Goal: Find contact information: Find contact information

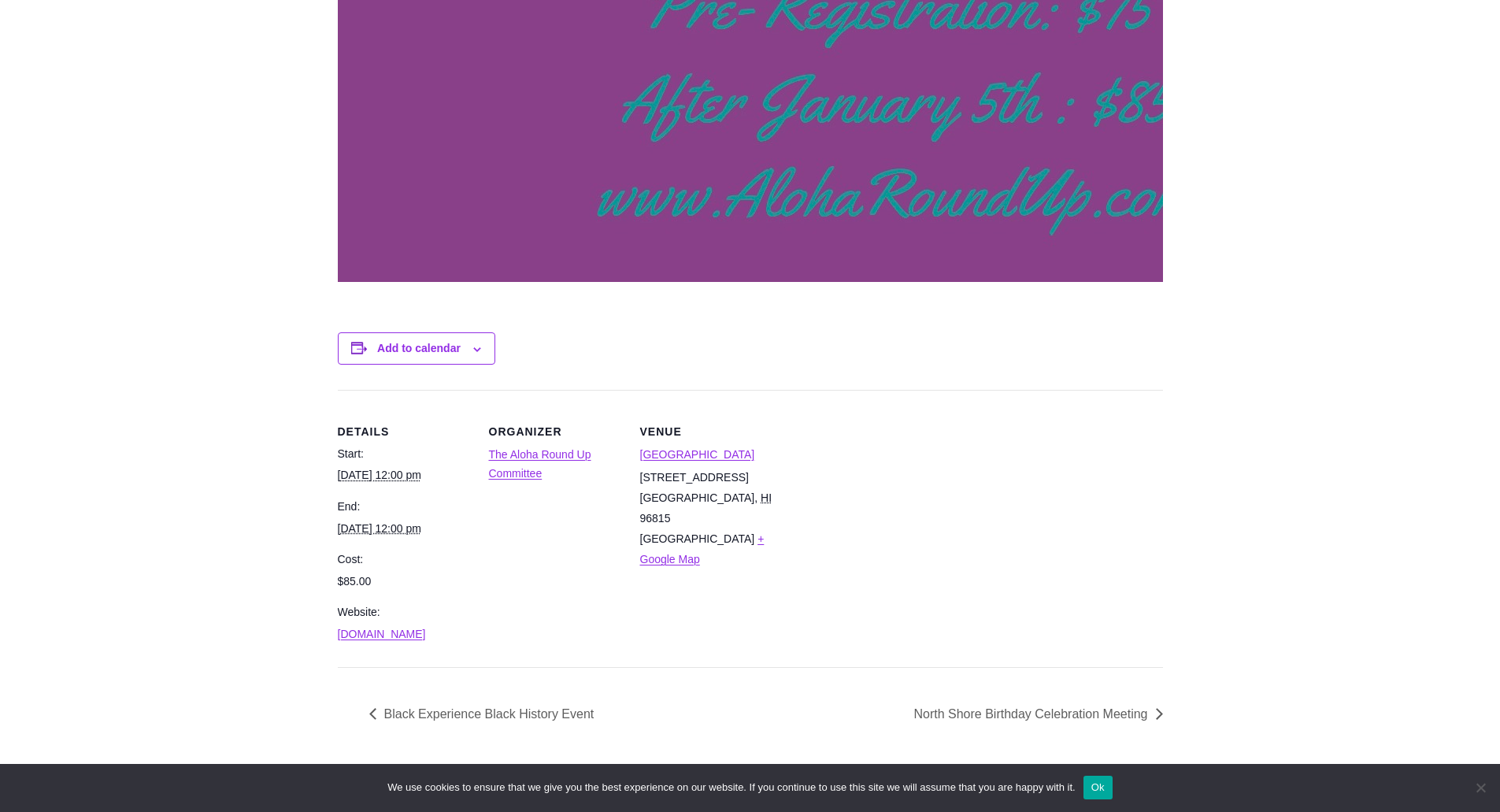
scroll to position [2047, 0]
click at [537, 455] on link "The Aloha Round Up Committee" at bounding box center [540, 464] width 103 height 33
